Goal: Information Seeking & Learning: Learn about a topic

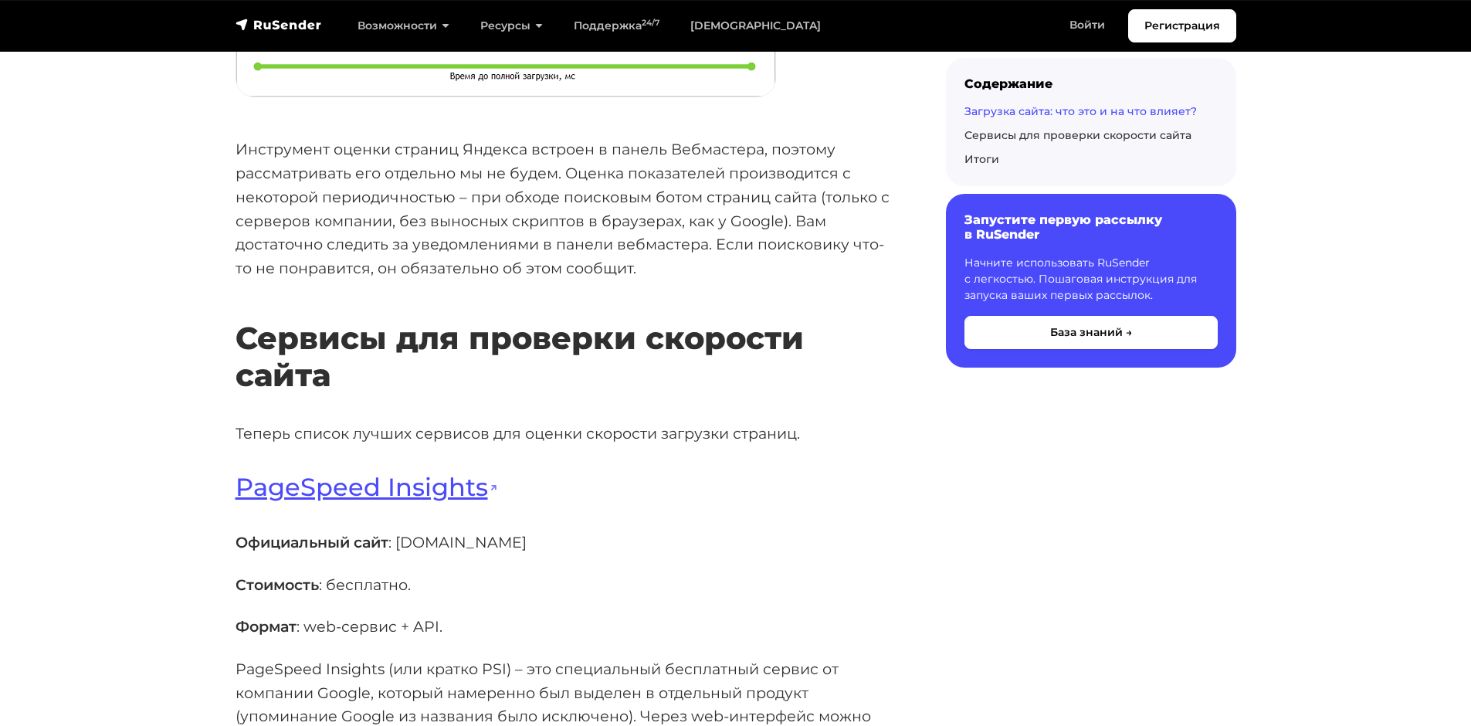
scroll to position [4248, 0]
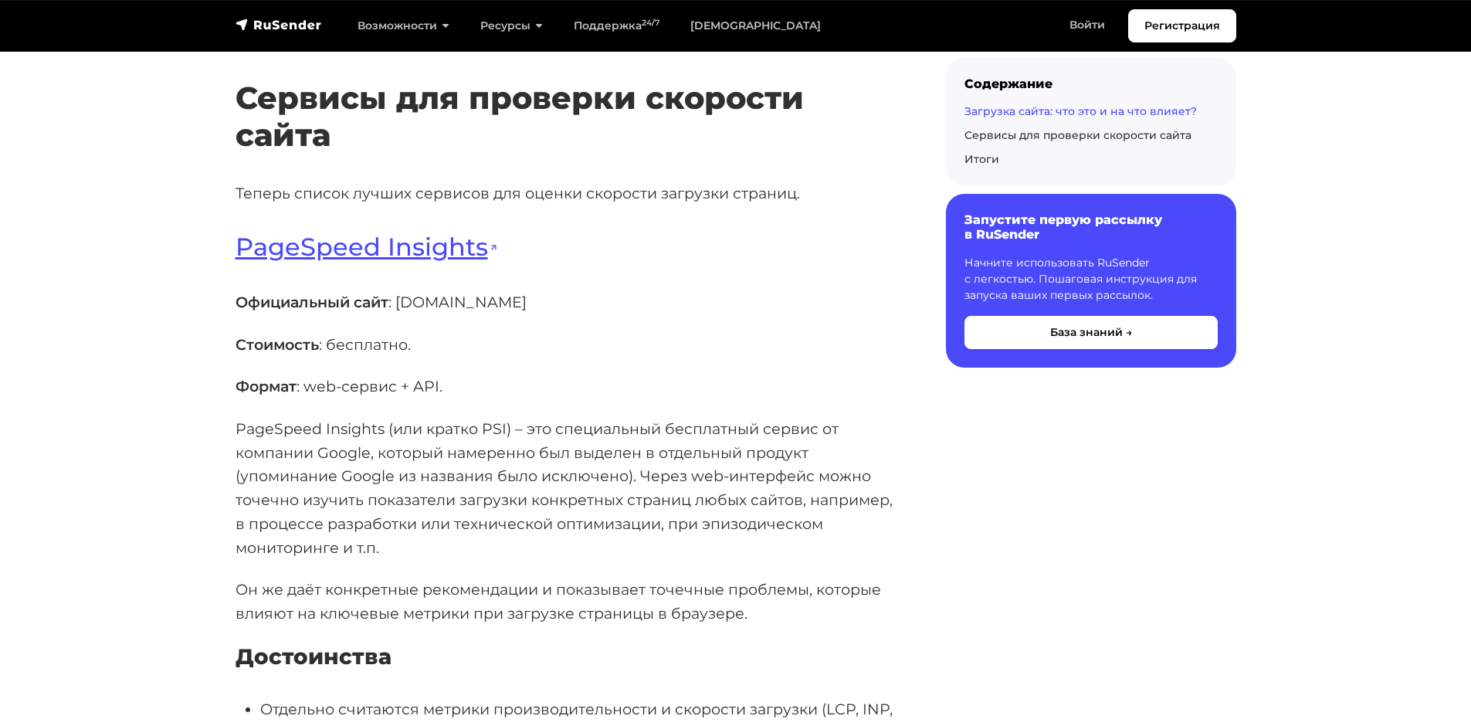
drag, startPoint x: 400, startPoint y: 373, endPoint x: 565, endPoint y: 368, distance: 164.6
click at [565, 314] on p "Официальный сайт : [DOMAIN_NAME]" at bounding box center [566, 302] width 661 height 24
copy p "[DOMAIN_NAME]"
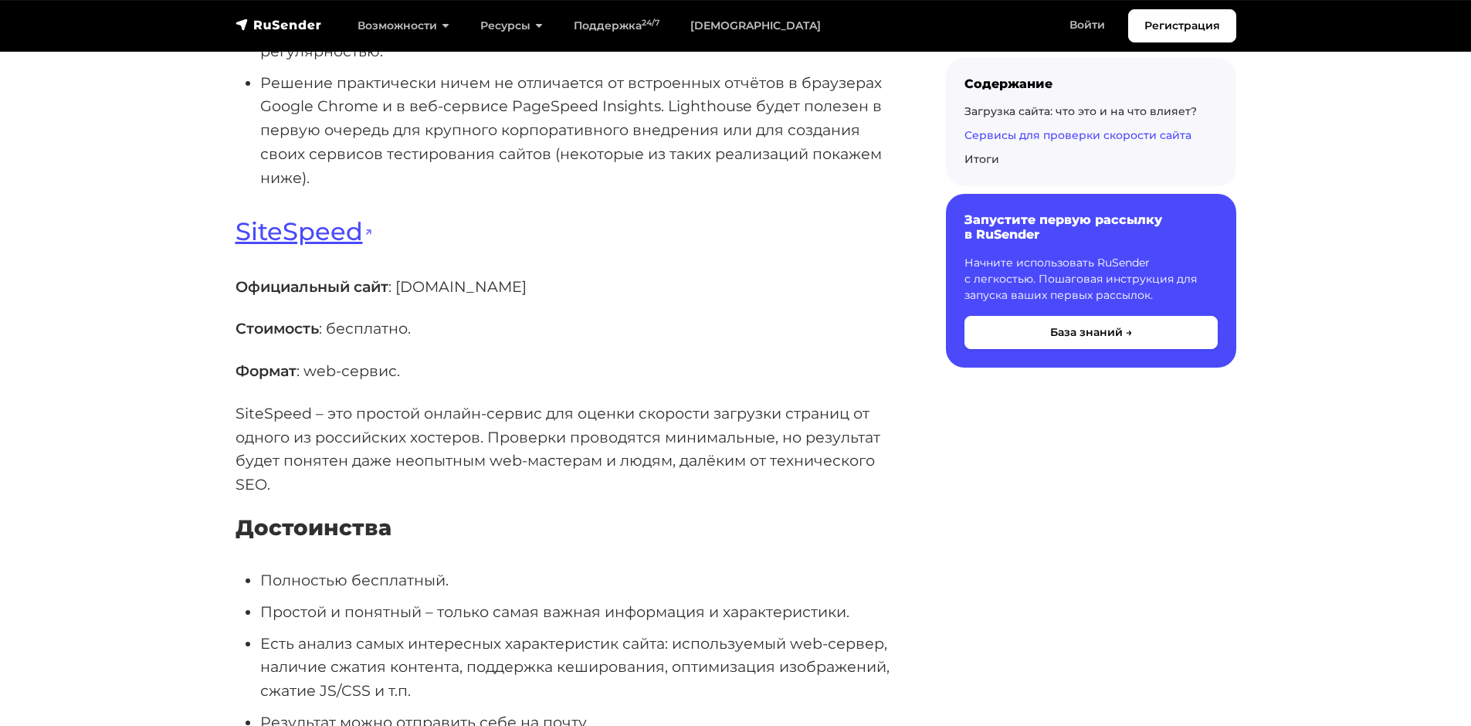
scroll to position [7183, 0]
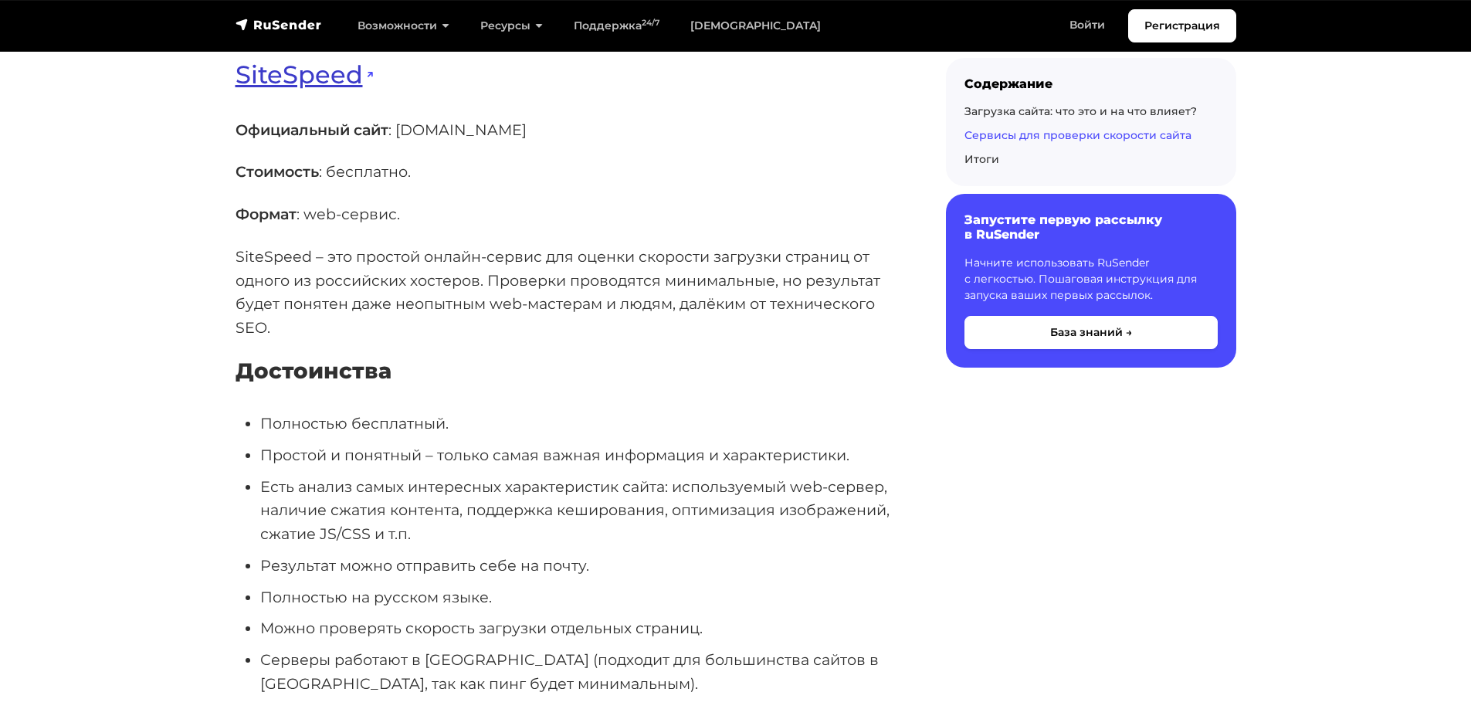
click at [331, 90] on link "SiteSpeed" at bounding box center [304, 74] width 137 height 30
drag, startPoint x: 400, startPoint y: 201, endPoint x: 504, endPoint y: 207, distance: 104.5
click at [504, 142] on p "Официальный сайт : sitespeed.ru" at bounding box center [566, 130] width 661 height 24
copy p "sitespeed.ru"
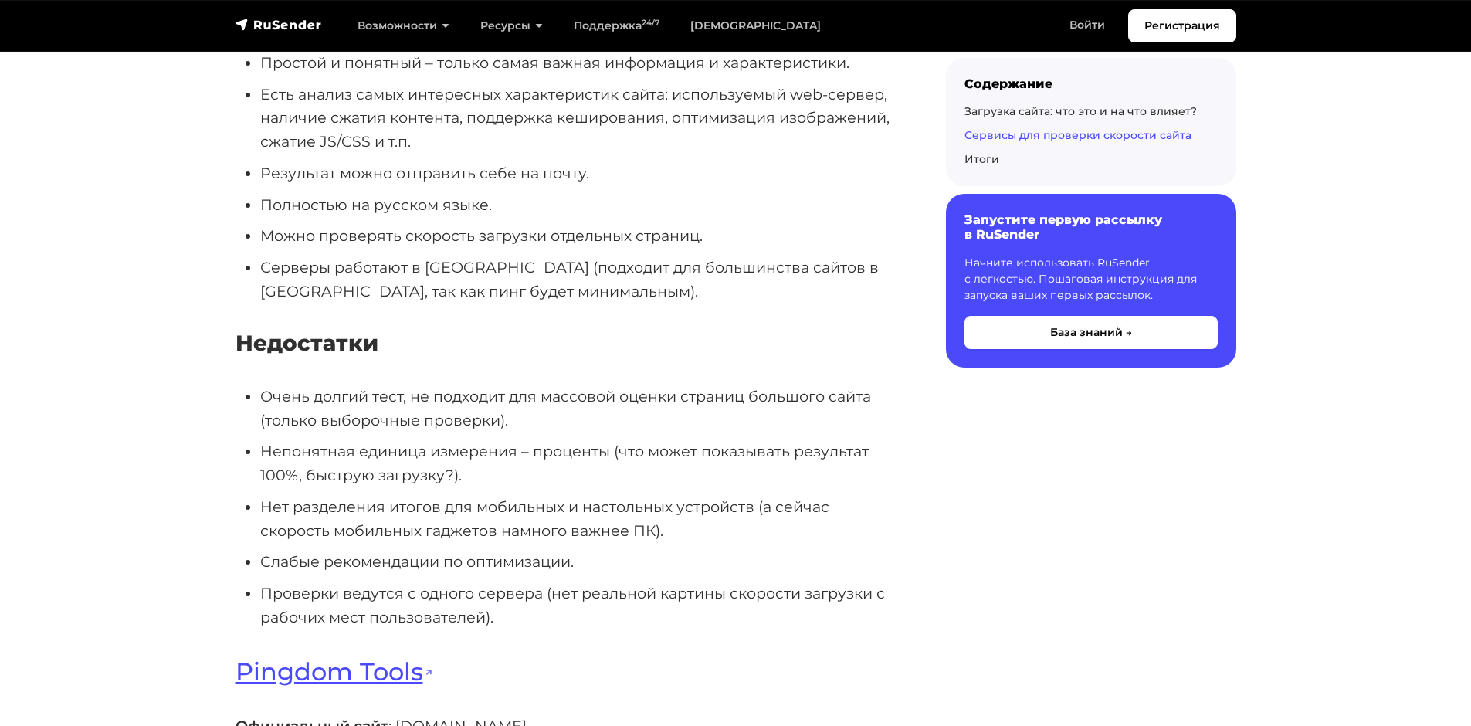
scroll to position [7260, 0]
